Goal: Information Seeking & Learning: Learn about a topic

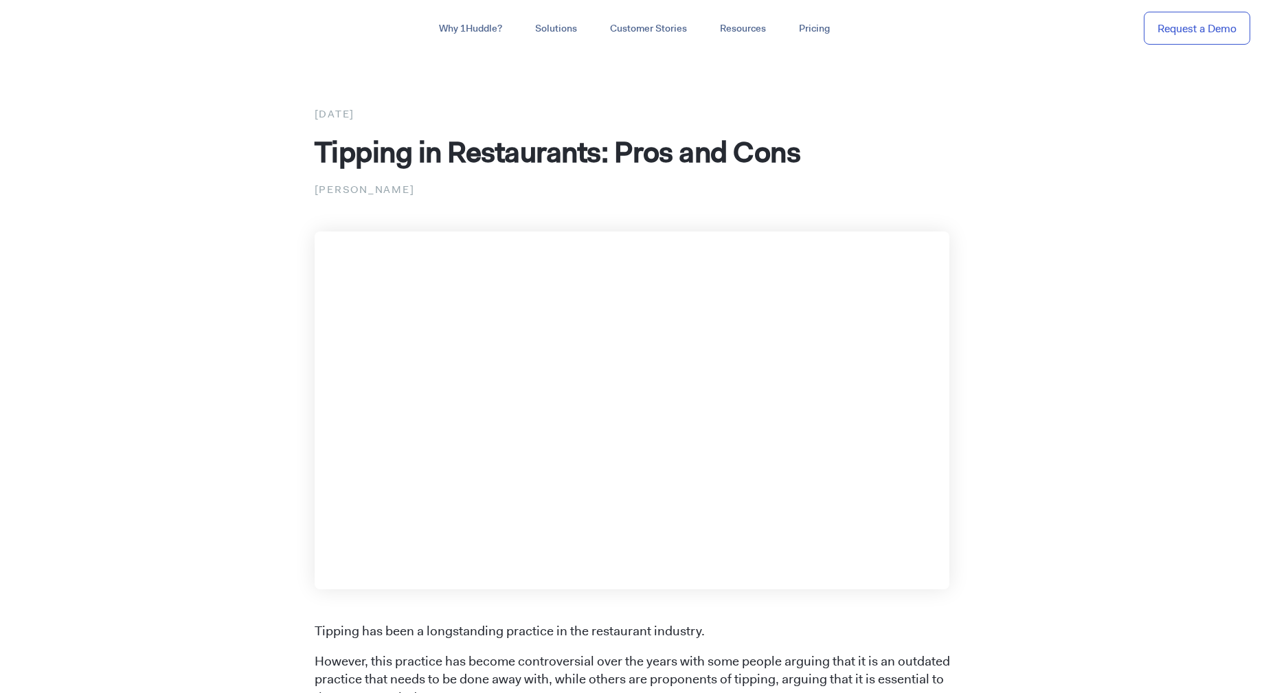
drag, startPoint x: 539, startPoint y: 355, endPoint x: 692, endPoint y: 357, distance: 153.2
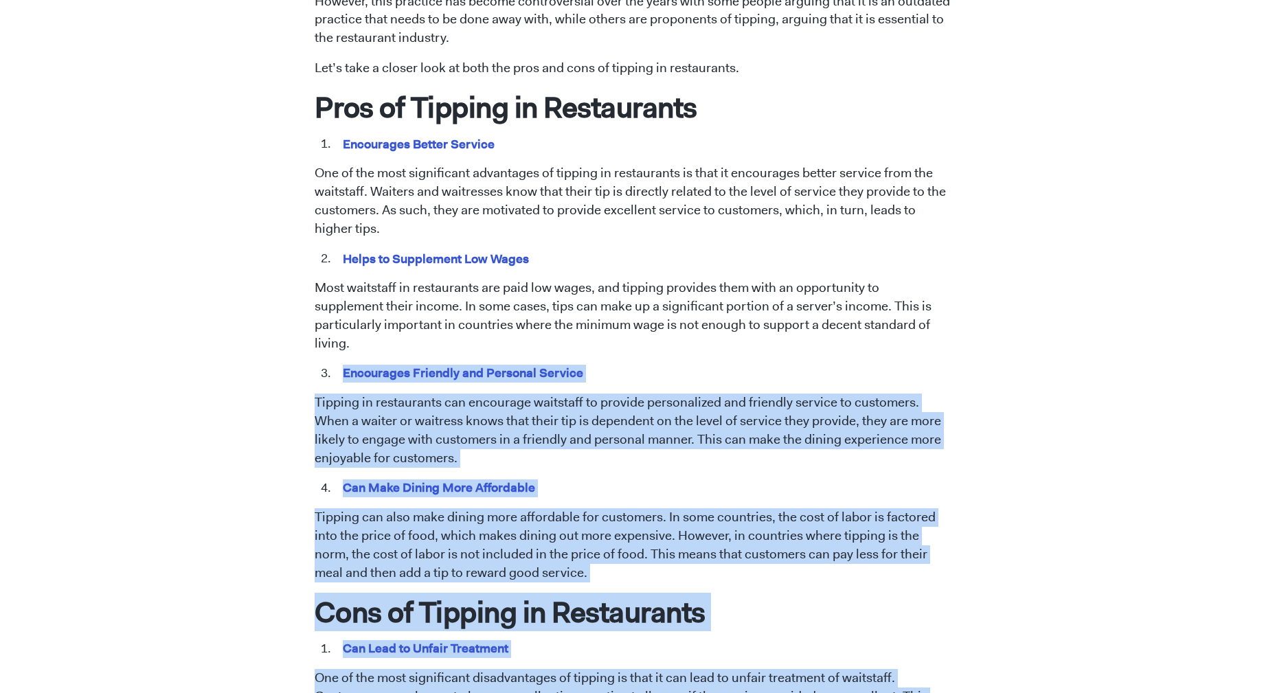
click at [692, 365] on li "Encourages Friendly and Personal Service" at bounding box center [642, 374] width 616 height 18
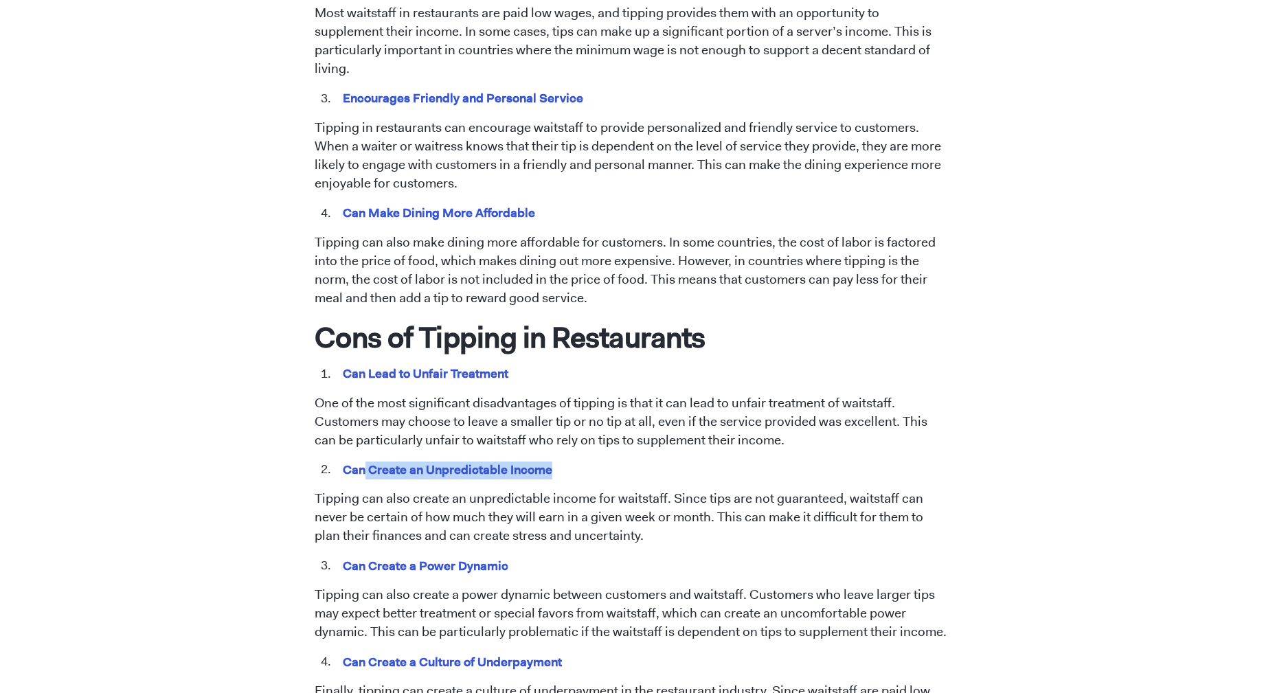
drag, startPoint x: 554, startPoint y: 446, endPoint x: 366, endPoint y: 457, distance: 188.5
click at [366, 461] on li "Can Create an Unpredictable Income" at bounding box center [642, 470] width 616 height 18
drag, startPoint x: 532, startPoint y: 354, endPoint x: 356, endPoint y: 376, distance: 177.1
click at [356, 376] on span "Tipping has been a longstanding practice in the restaurant industry. However, t…" at bounding box center [632, 406] width 635 height 1439
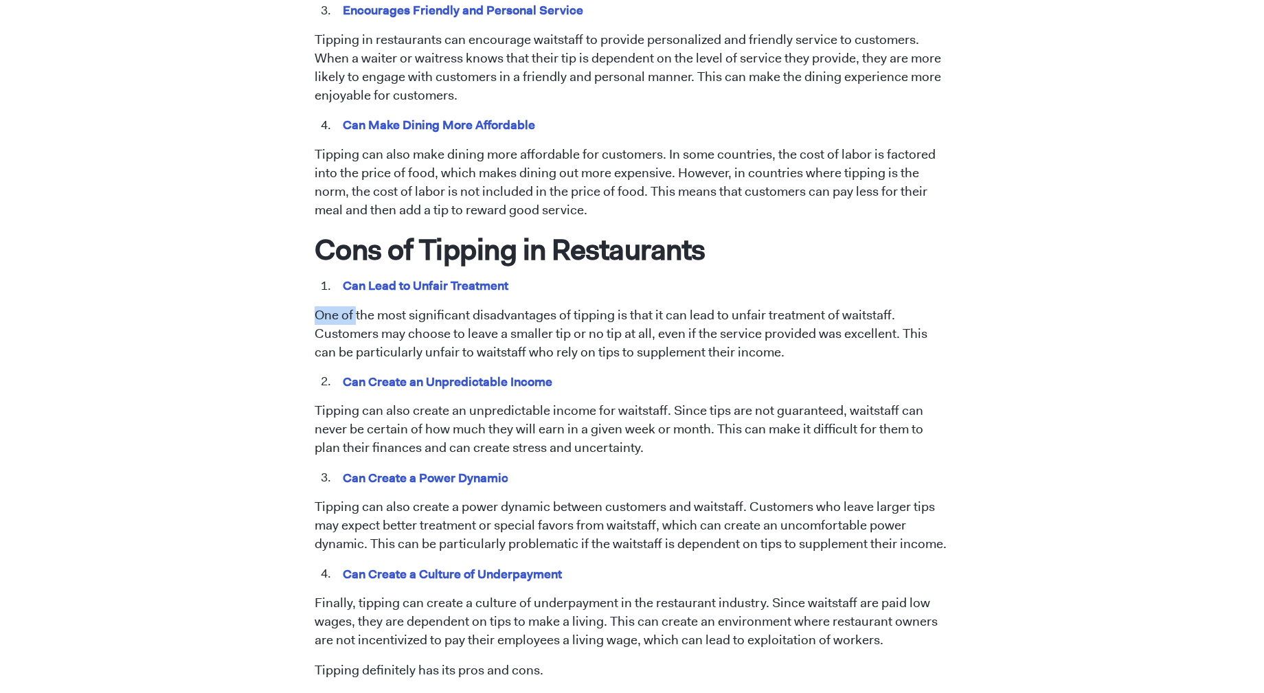
scroll to position [1072, 0]
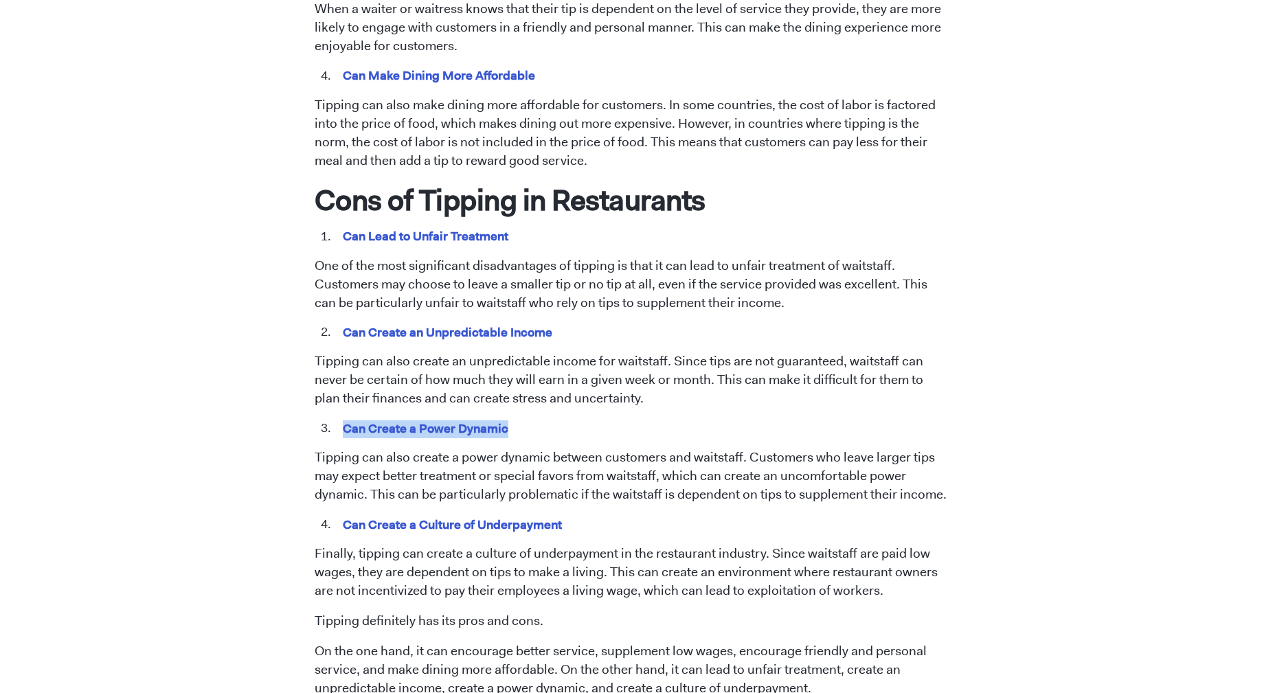
drag, startPoint x: 441, startPoint y: 413, endPoint x: 334, endPoint y: 413, distance: 107.1
click at [334, 420] on li "Can Create a Power Dynamic" at bounding box center [642, 429] width 616 height 18
drag, startPoint x: 564, startPoint y: 499, endPoint x: 317, endPoint y: 497, distance: 246.6
click at [315, 516] on ol "Can Create a Culture of Underpayment" at bounding box center [632, 525] width 635 height 18
click at [519, 449] on p "Tipping can also create a power dynamic between customers and waitstaff. Custom…" at bounding box center [632, 477] width 635 height 56
